Goal: Transaction & Acquisition: Obtain resource

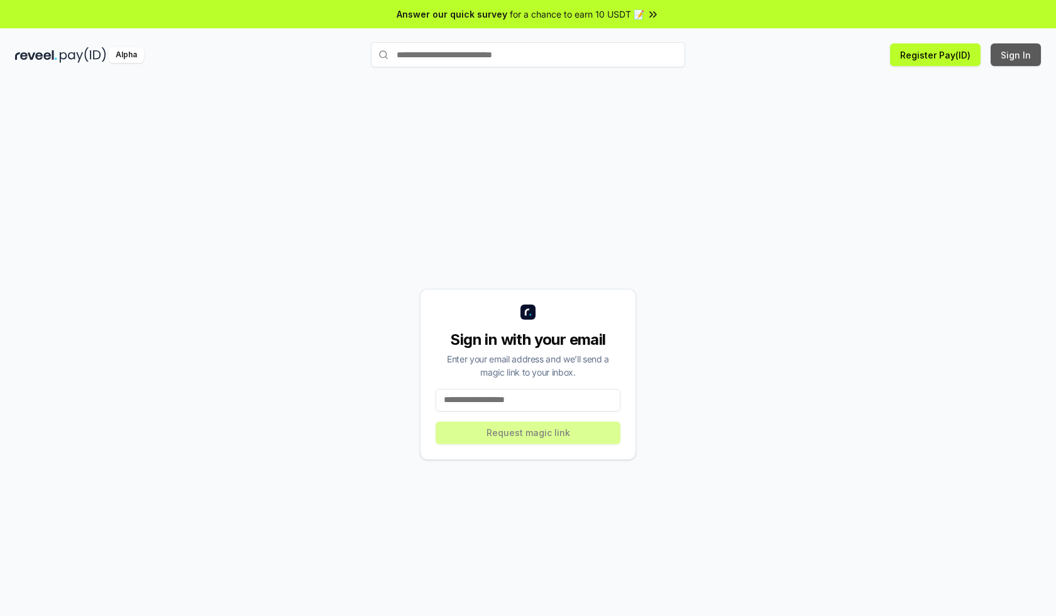
click at [1017, 55] on button "Sign In" at bounding box center [1016, 54] width 50 height 23
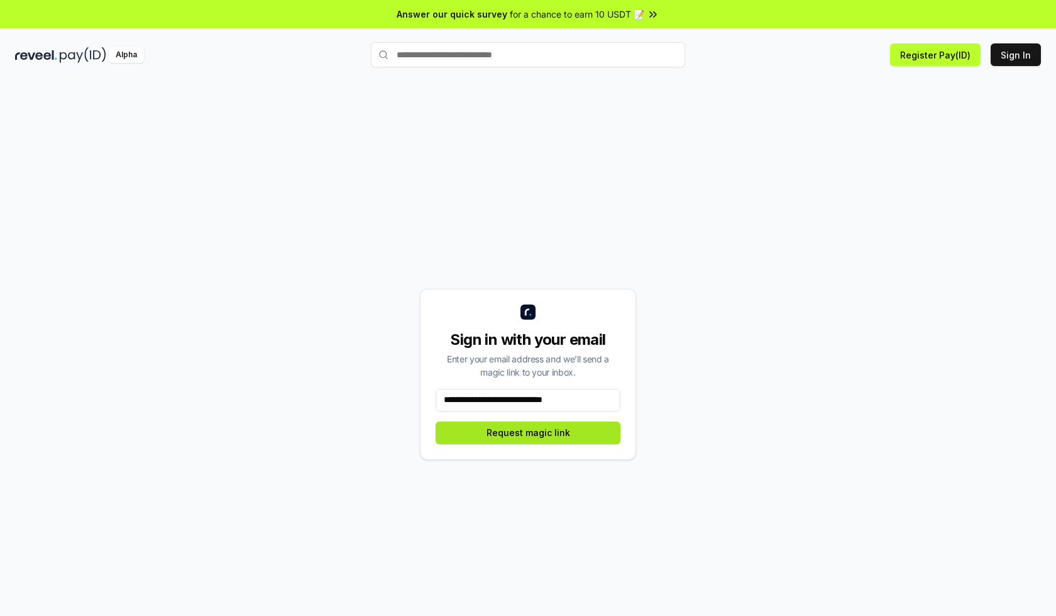
type input "**********"
click at [528, 432] on button "Request magic link" at bounding box center [528, 432] width 185 height 23
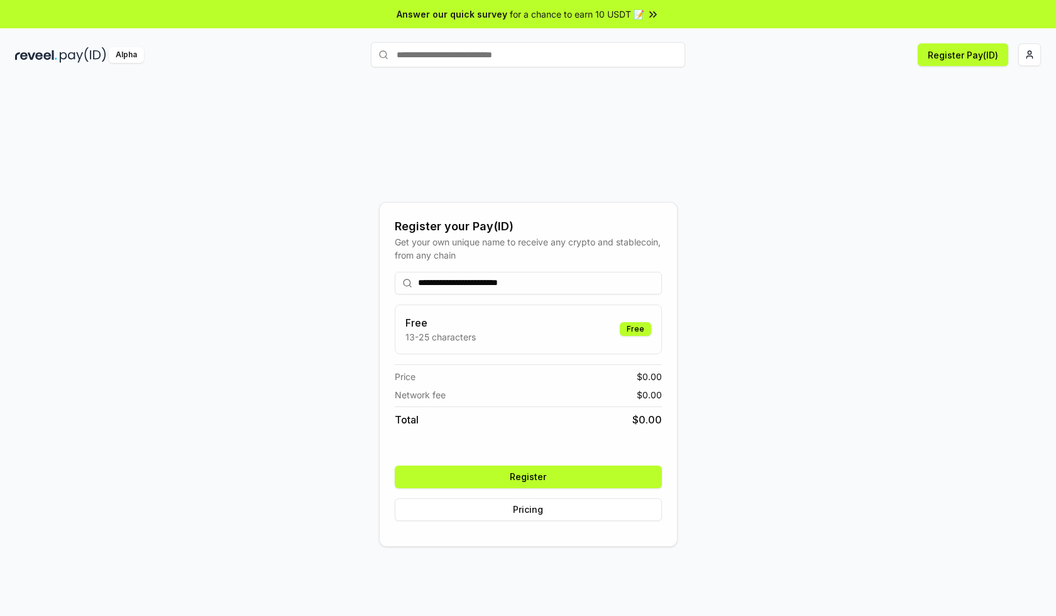
click at [528, 476] on button "Register" at bounding box center [528, 476] width 267 height 23
